Goal: Information Seeking & Learning: Learn about a topic

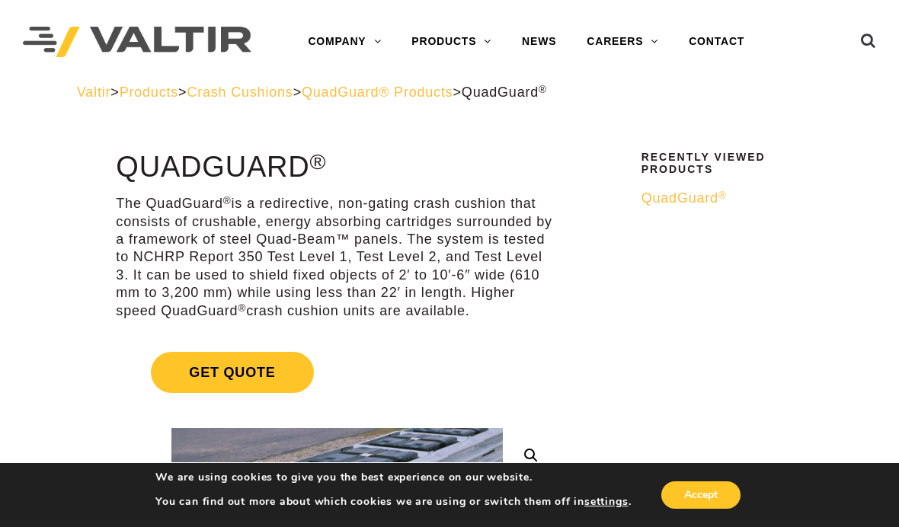
click at [717, 491] on button "Accept" at bounding box center [700, 495] width 79 height 27
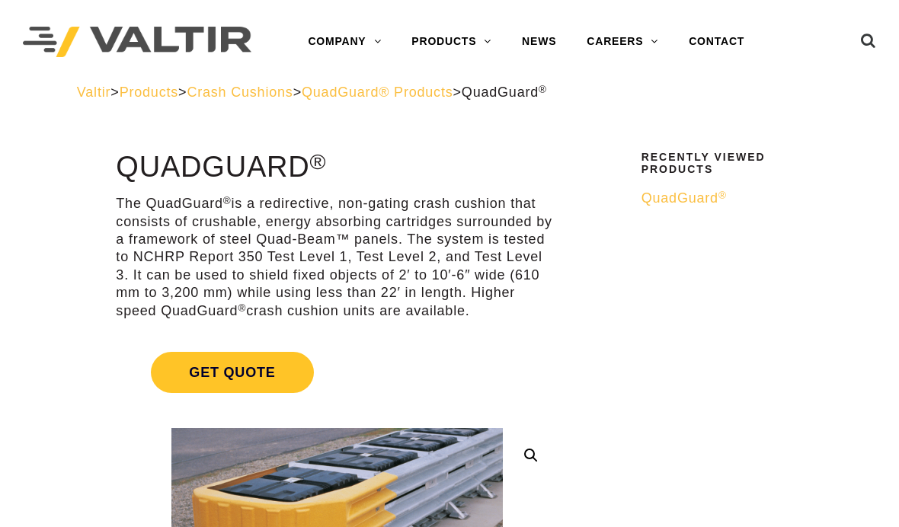
click at [493, 343] on link "MASH PRODUCTS" at bounding box center [491, 346] width 191 height 30
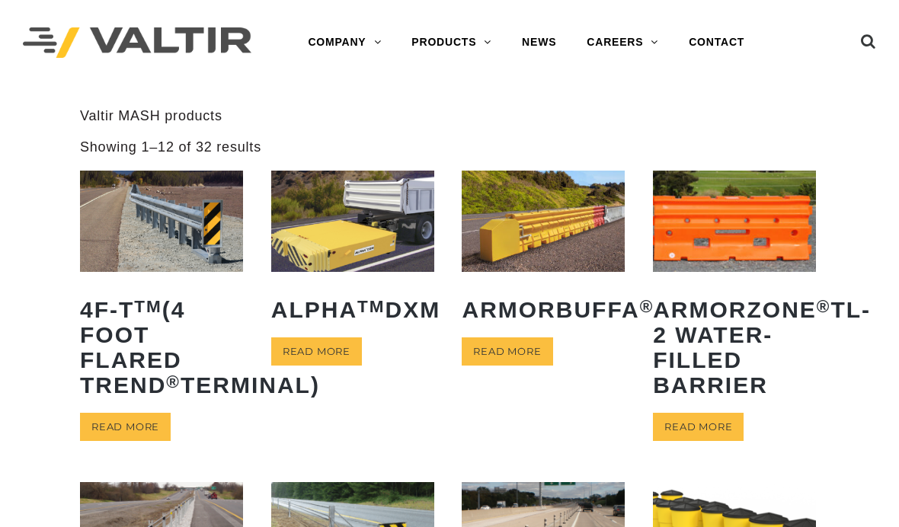
click at [498, 127] on link "CRASH CUSHIONS" at bounding box center [491, 133] width 191 height 30
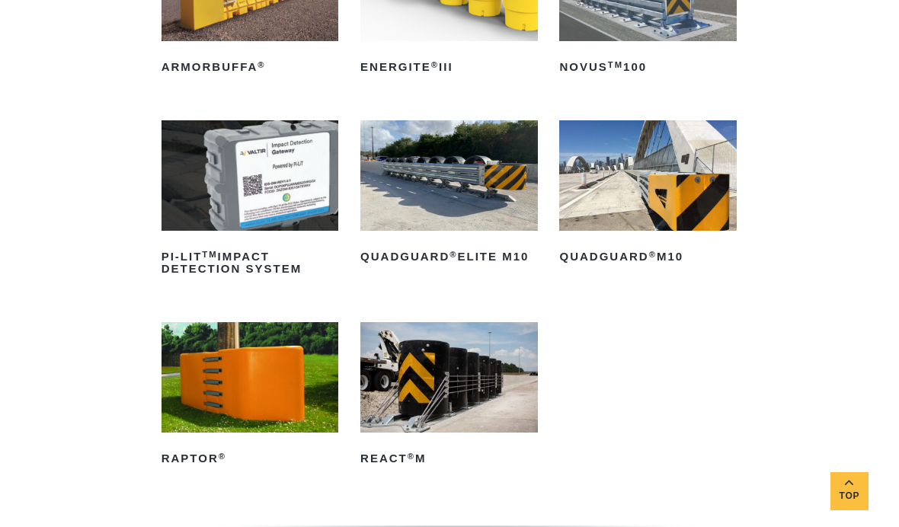
scroll to position [317, 0]
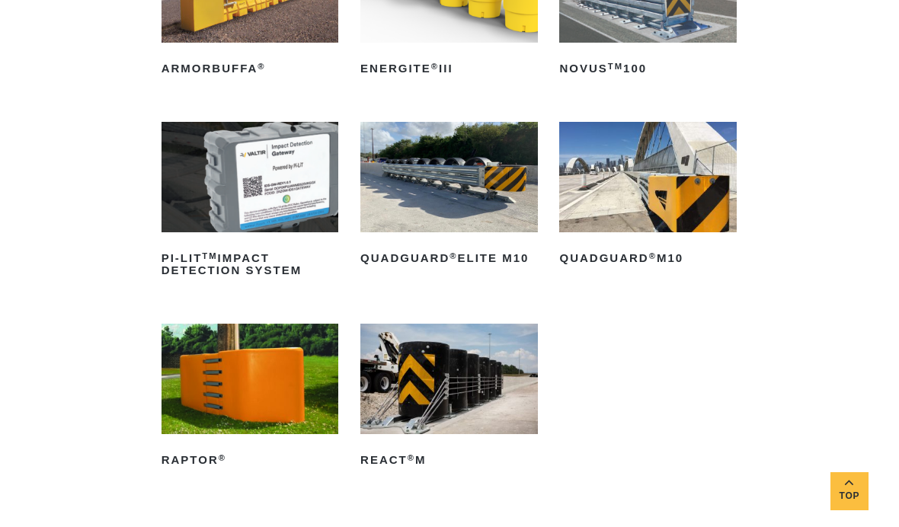
click at [649, 195] on img at bounding box center [648, 177] width 178 height 110
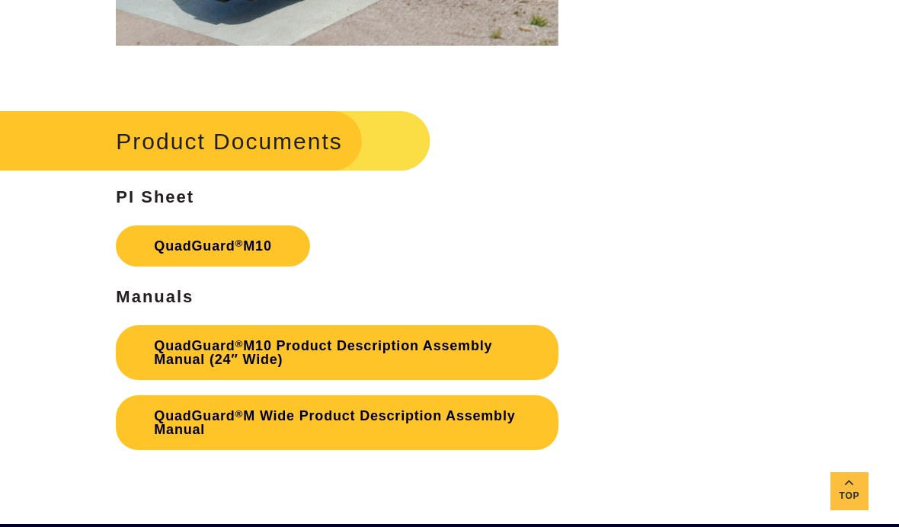
scroll to position [4112, 0]
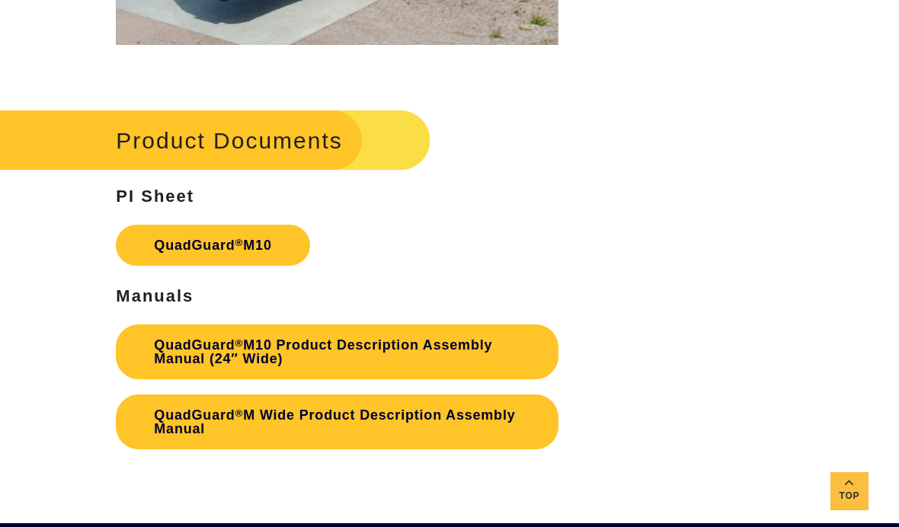
click at [273, 239] on link "QuadGuard ® M10" at bounding box center [213, 245] width 194 height 41
